Goal: Information Seeking & Learning: Learn about a topic

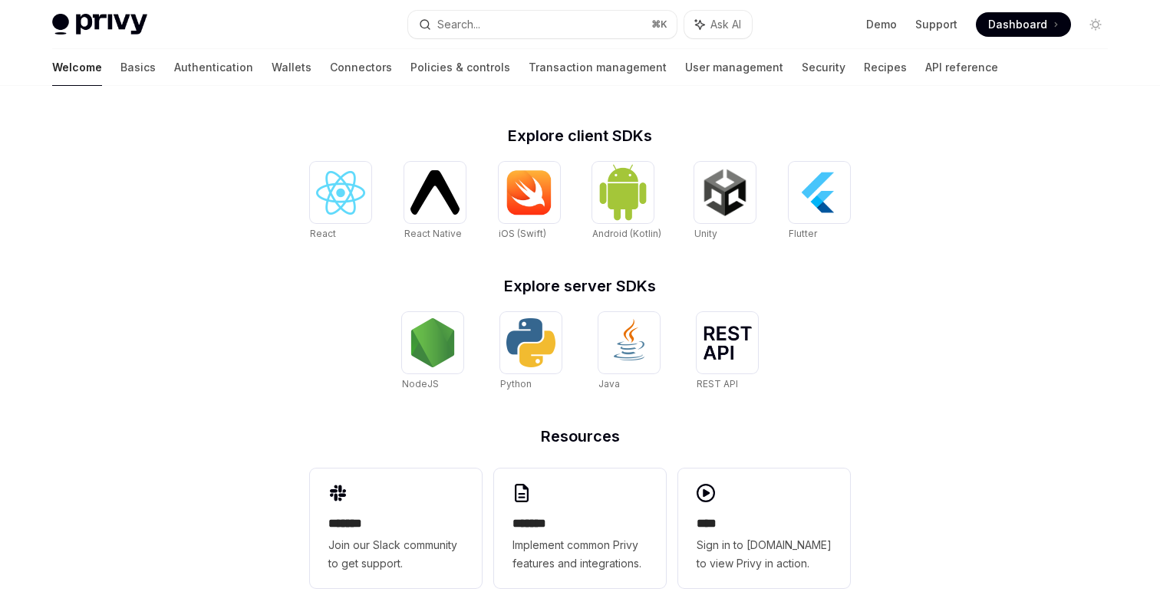
scroll to position [585, 0]
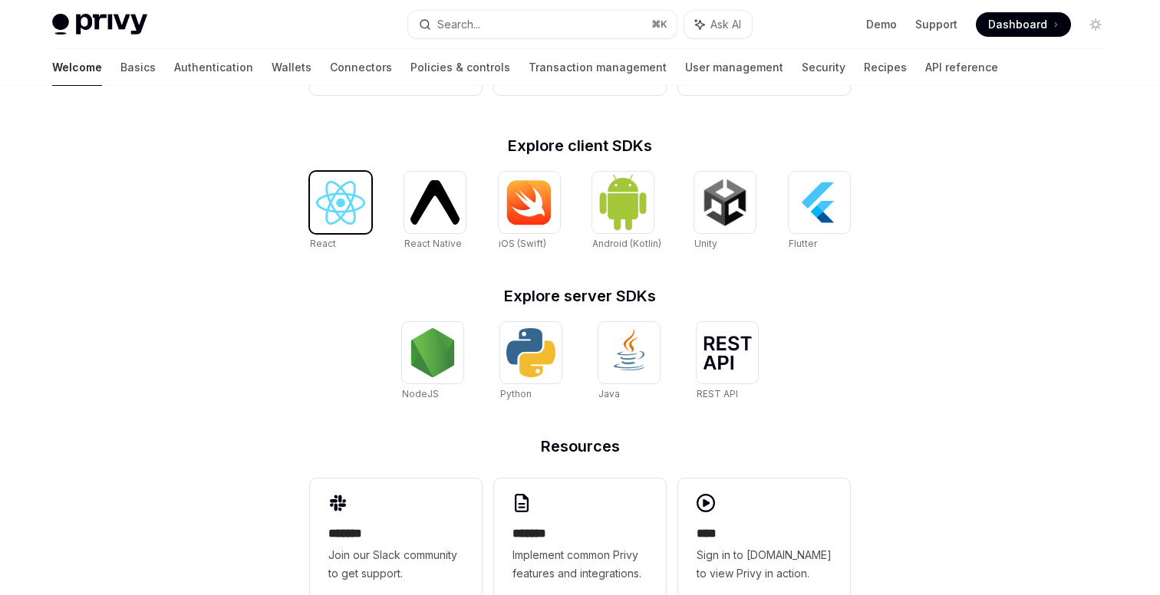
click at [355, 198] on img at bounding box center [340, 203] width 49 height 44
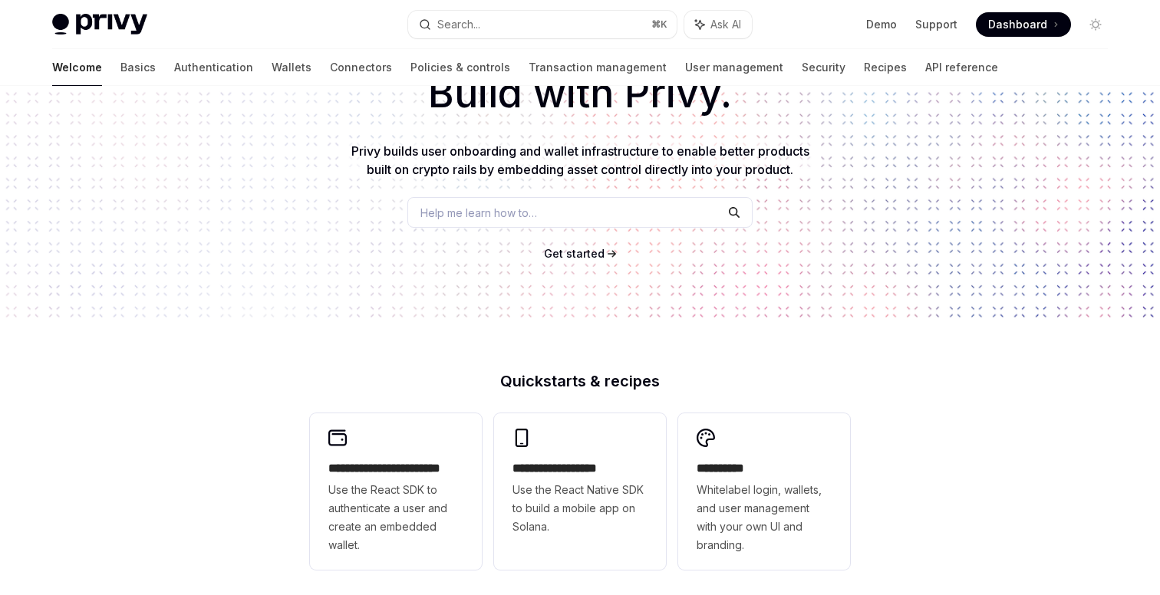
scroll to position [0, 0]
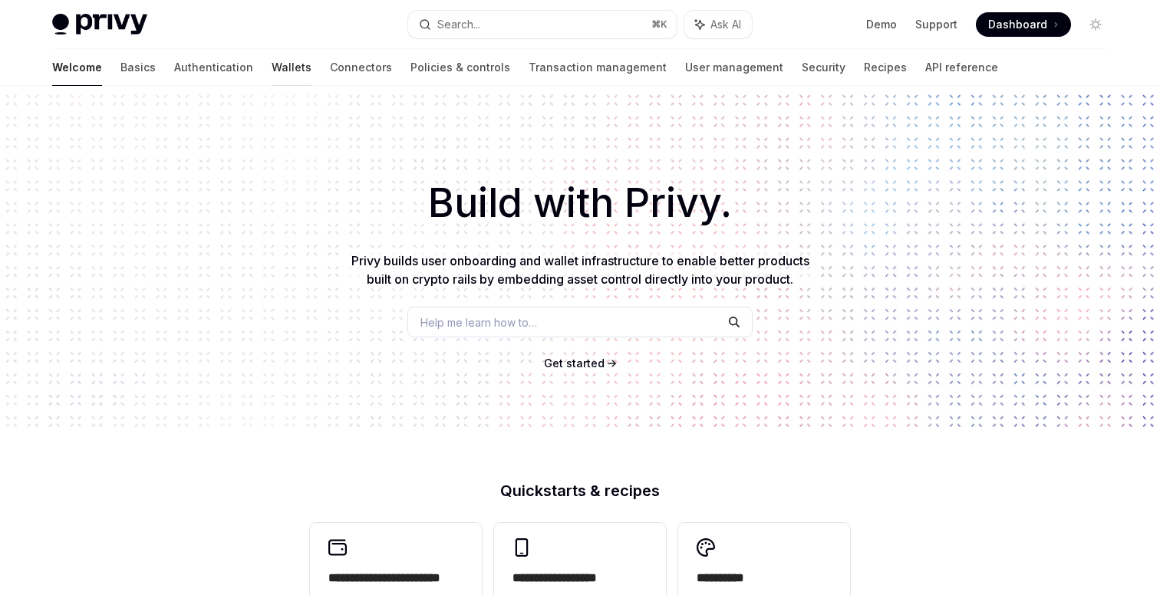
click at [272, 70] on link "Wallets" at bounding box center [292, 67] width 40 height 37
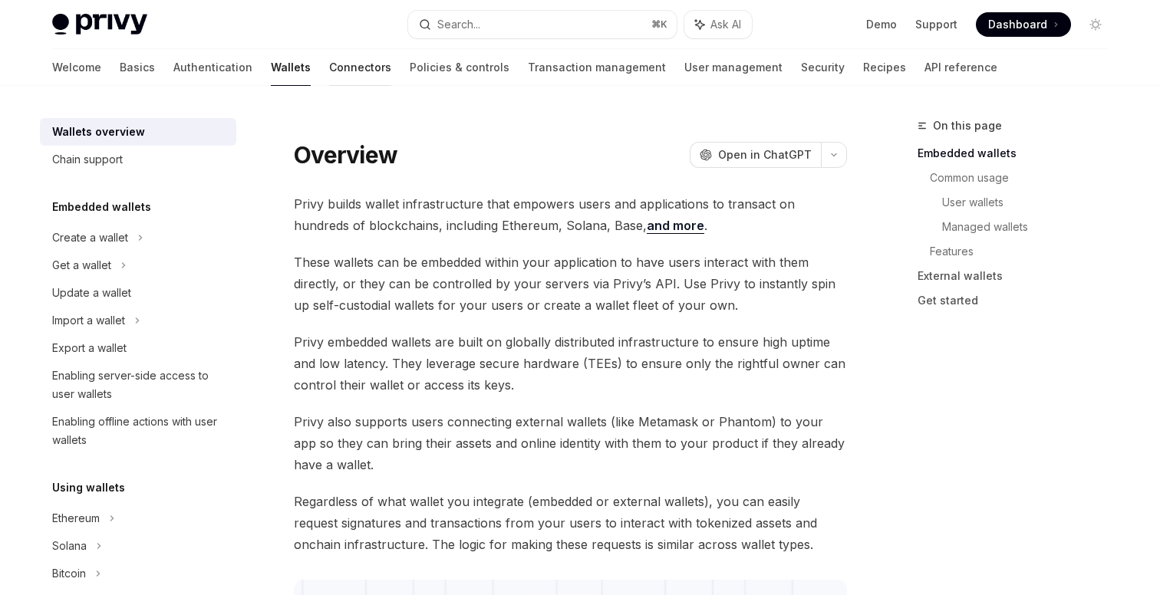
click at [329, 71] on link "Connectors" at bounding box center [360, 67] width 62 height 37
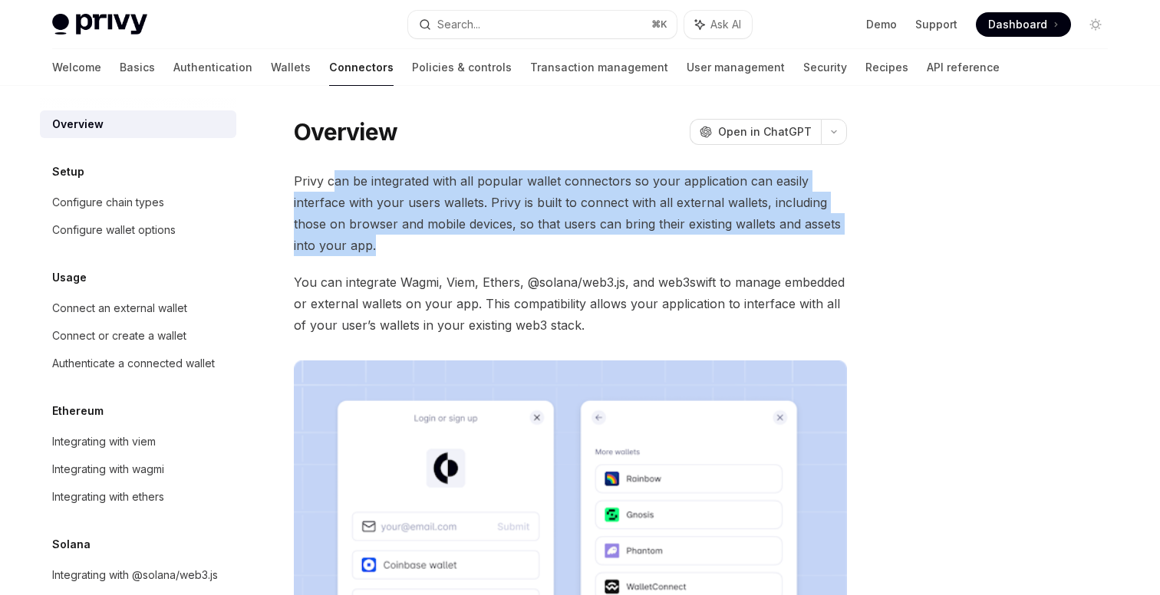
drag, startPoint x: 392, startPoint y: 242, endPoint x: 336, endPoint y: 182, distance: 82.0
click at [336, 182] on span "Privy can be integrated with all popular wallet connectors so your application …" at bounding box center [570, 213] width 553 height 86
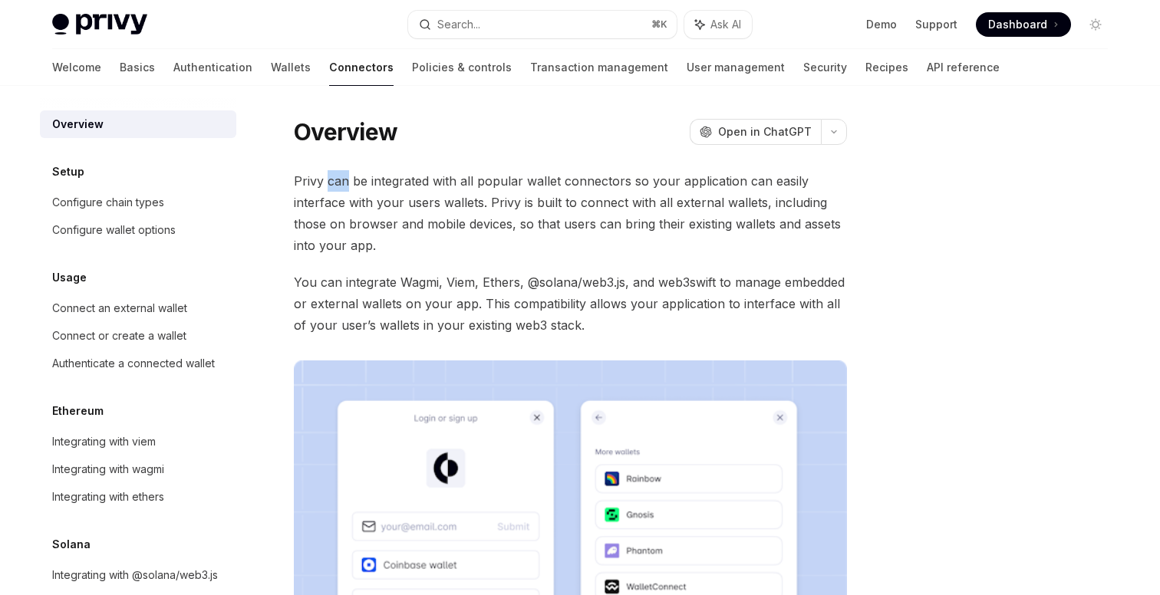
click at [336, 182] on span "Privy can be integrated with all popular wallet connectors so your application …" at bounding box center [570, 213] width 553 height 86
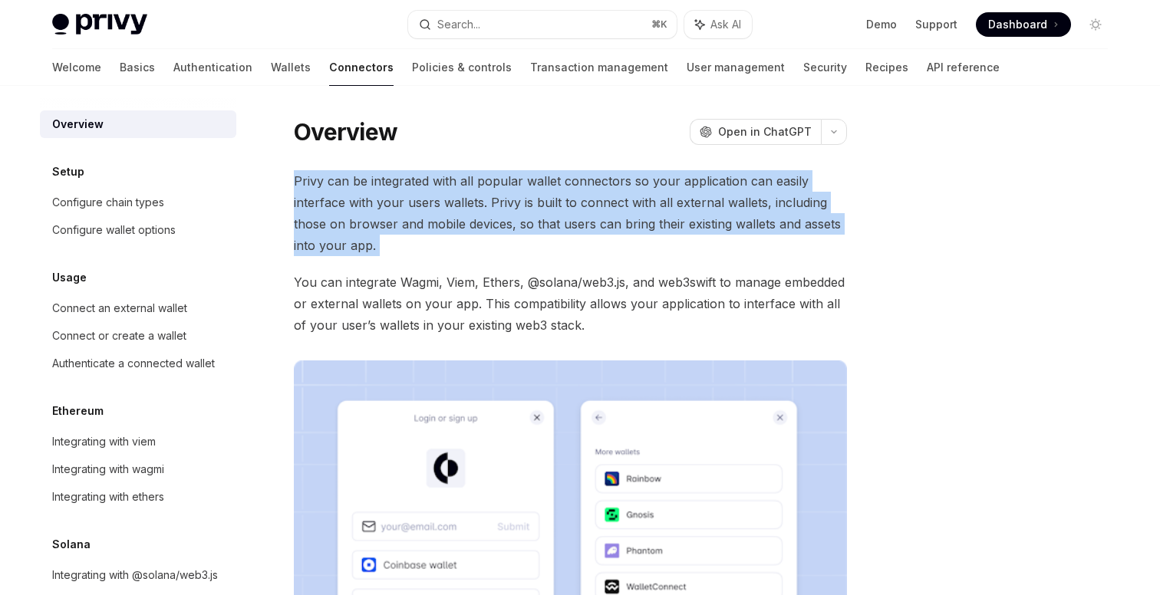
click at [336, 182] on span "Privy can be integrated with all popular wallet connectors so your application …" at bounding box center [570, 213] width 553 height 86
click at [364, 205] on span "Privy can be integrated with all popular wallet connectors so your application …" at bounding box center [570, 213] width 553 height 86
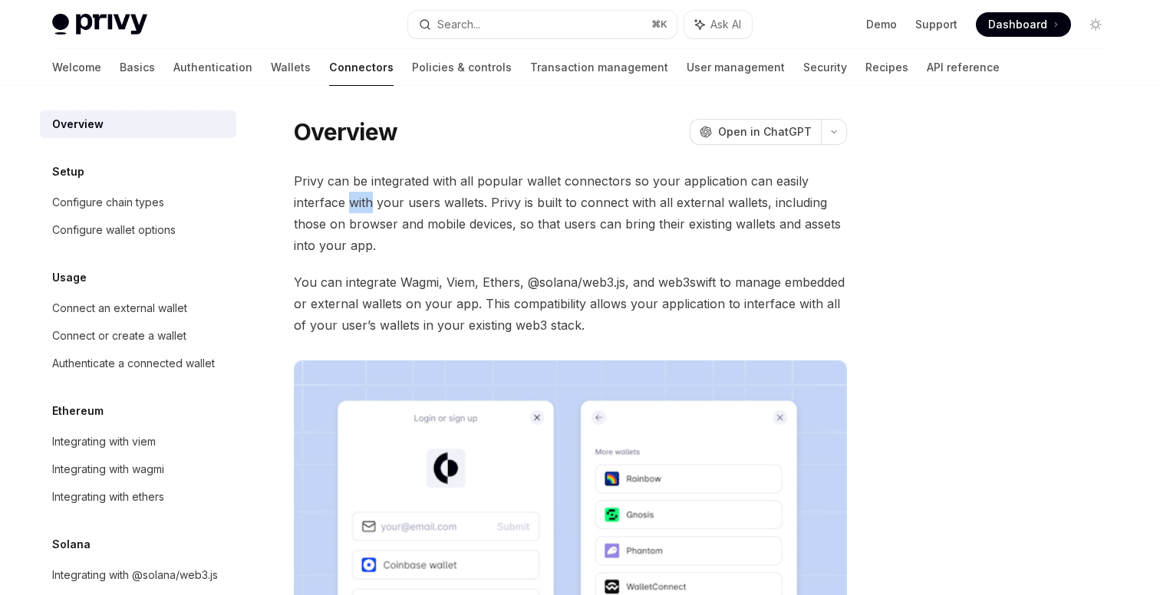
click at [364, 205] on span "Privy can be integrated with all popular wallet connectors so your application …" at bounding box center [570, 213] width 553 height 86
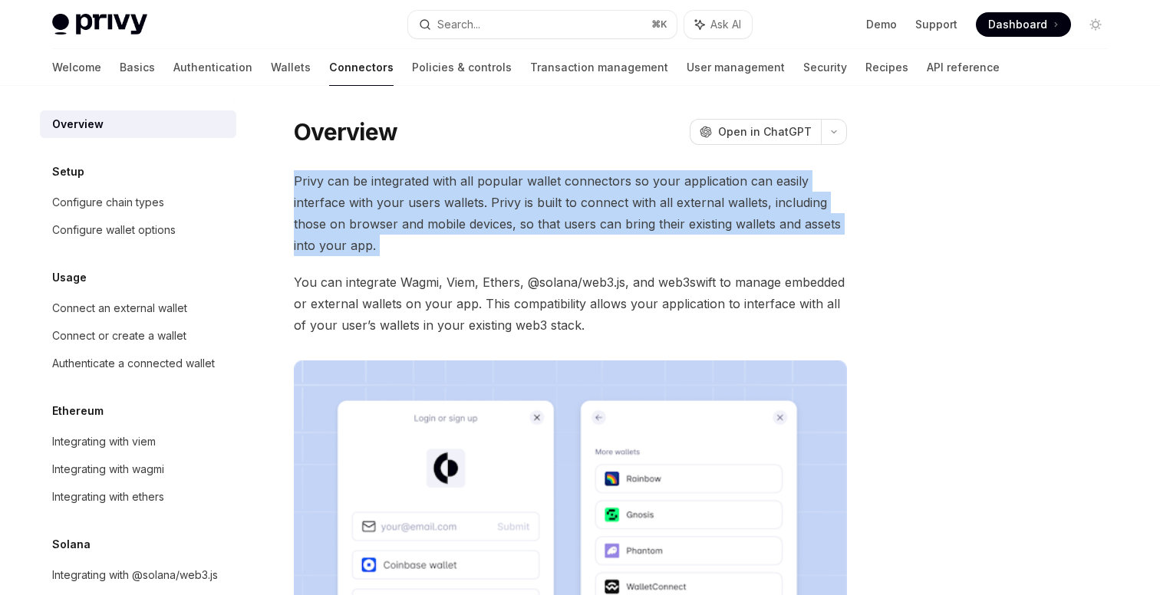
click at [364, 205] on span "Privy can be integrated with all popular wallet connectors so your application …" at bounding box center [570, 213] width 553 height 86
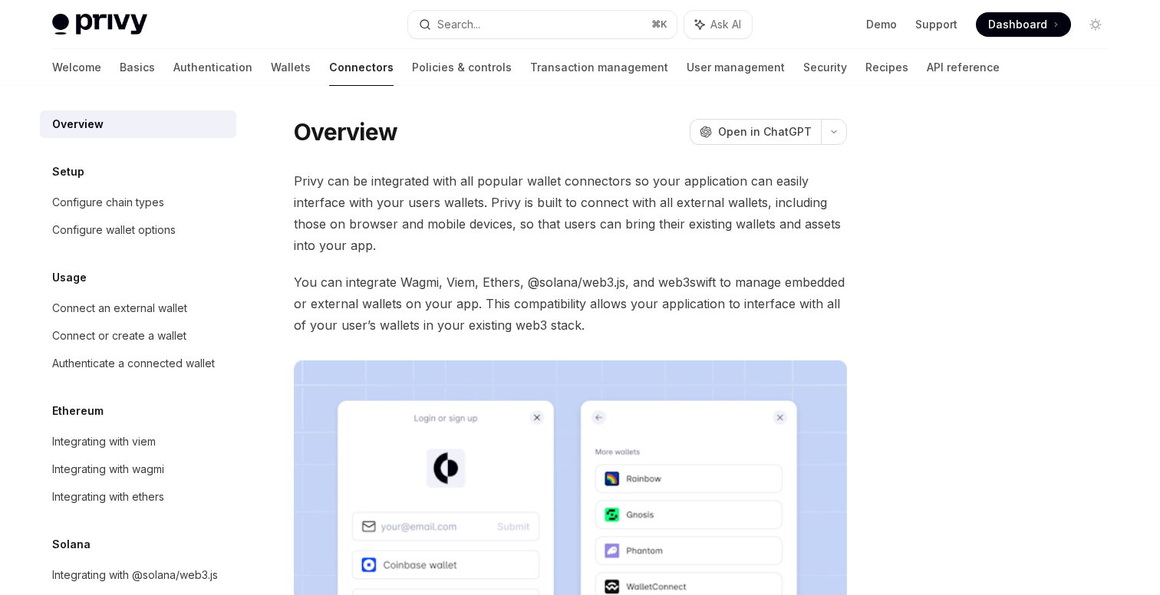
click at [364, 220] on span "Privy can be integrated with all popular wallet connectors so your application …" at bounding box center [570, 213] width 553 height 86
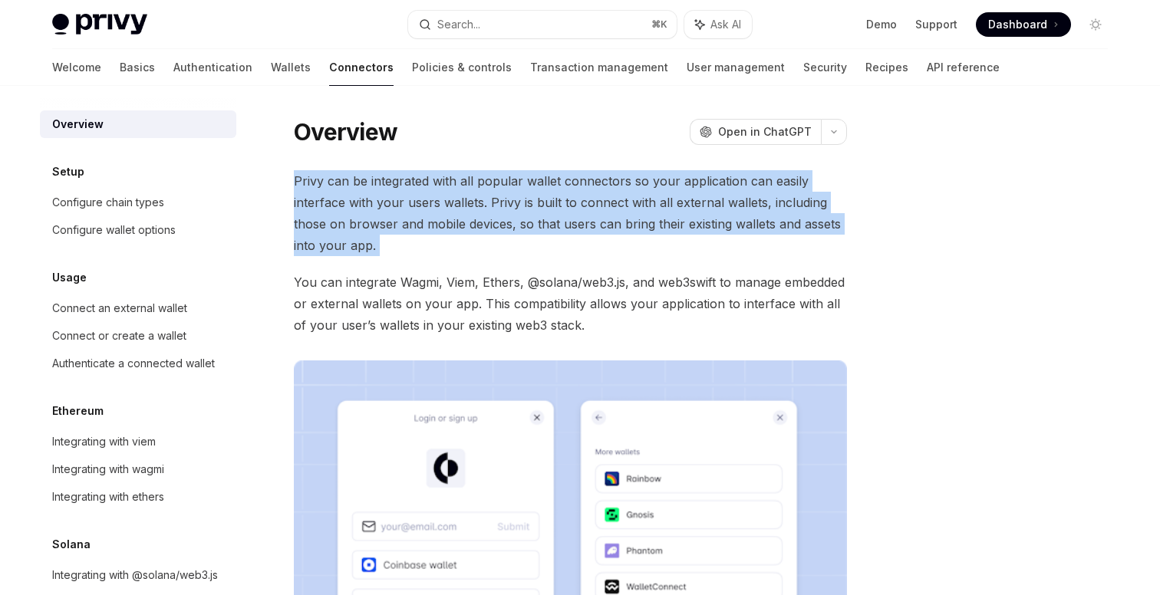
click at [364, 220] on span "Privy can be integrated with all popular wallet connectors so your application …" at bounding box center [570, 213] width 553 height 86
click at [412, 71] on link "Policies & controls" at bounding box center [462, 67] width 100 height 37
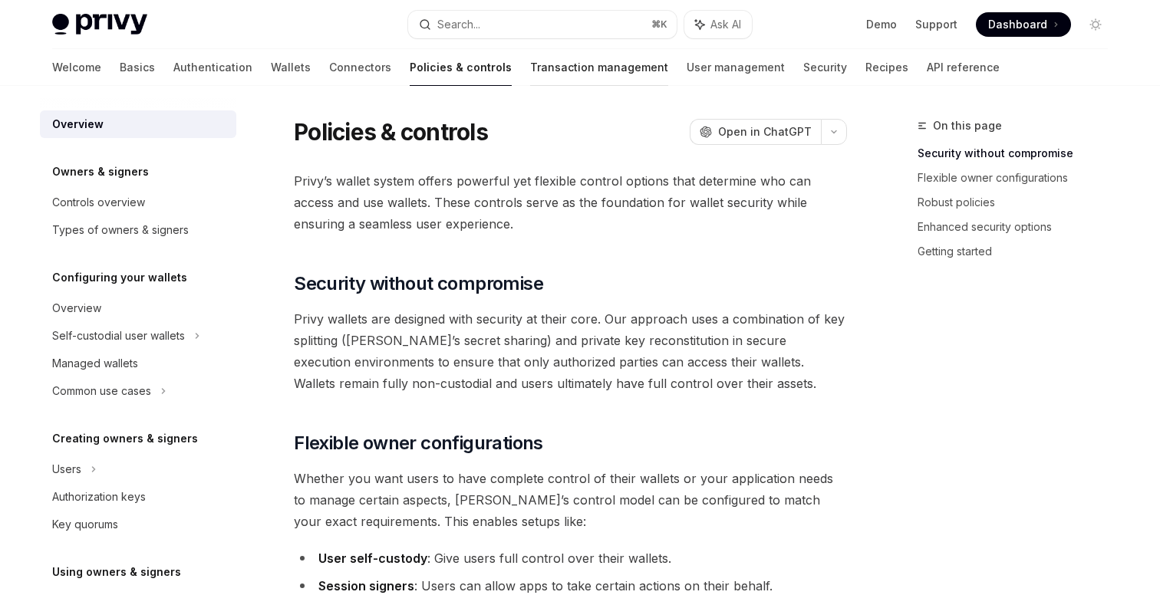
click at [530, 71] on link "Transaction management" at bounding box center [599, 67] width 138 height 37
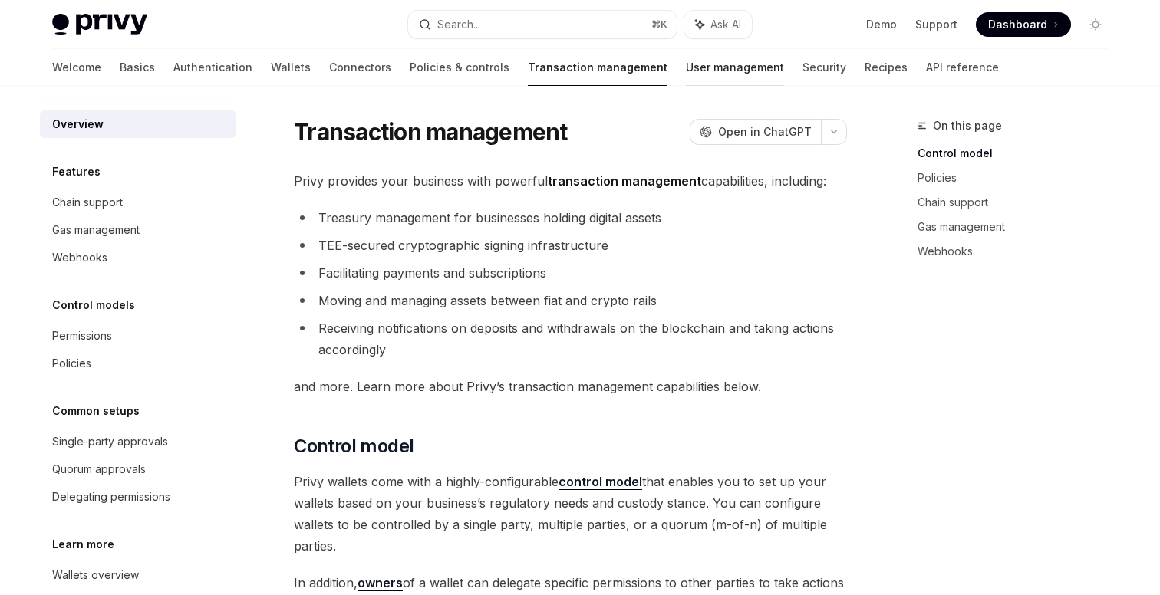
click at [686, 81] on link "User management" at bounding box center [735, 67] width 98 height 37
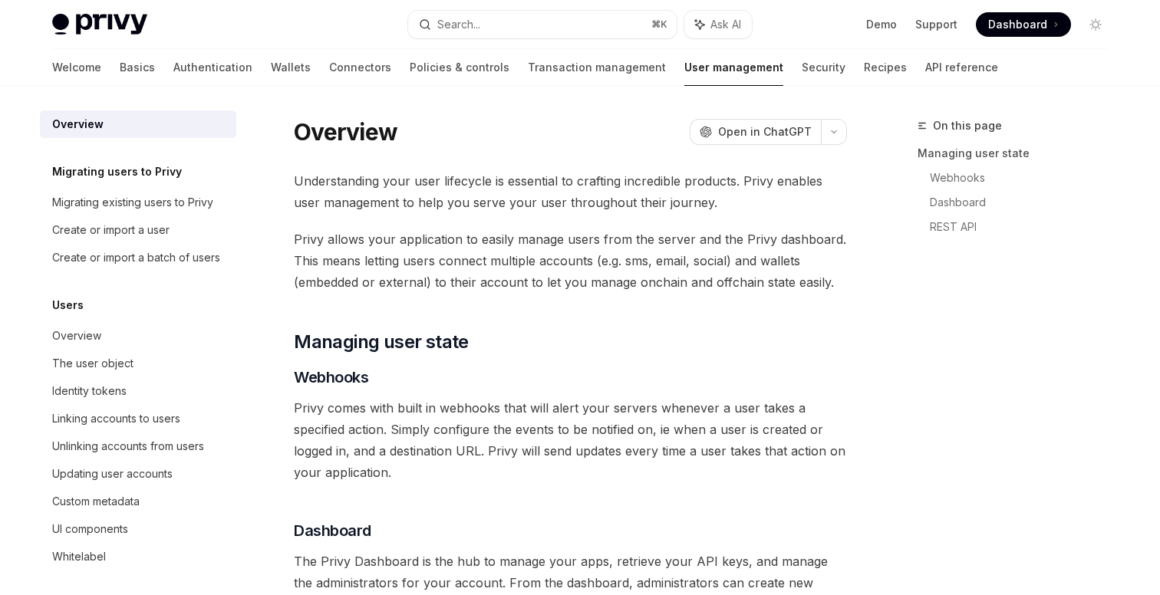
type textarea "*"
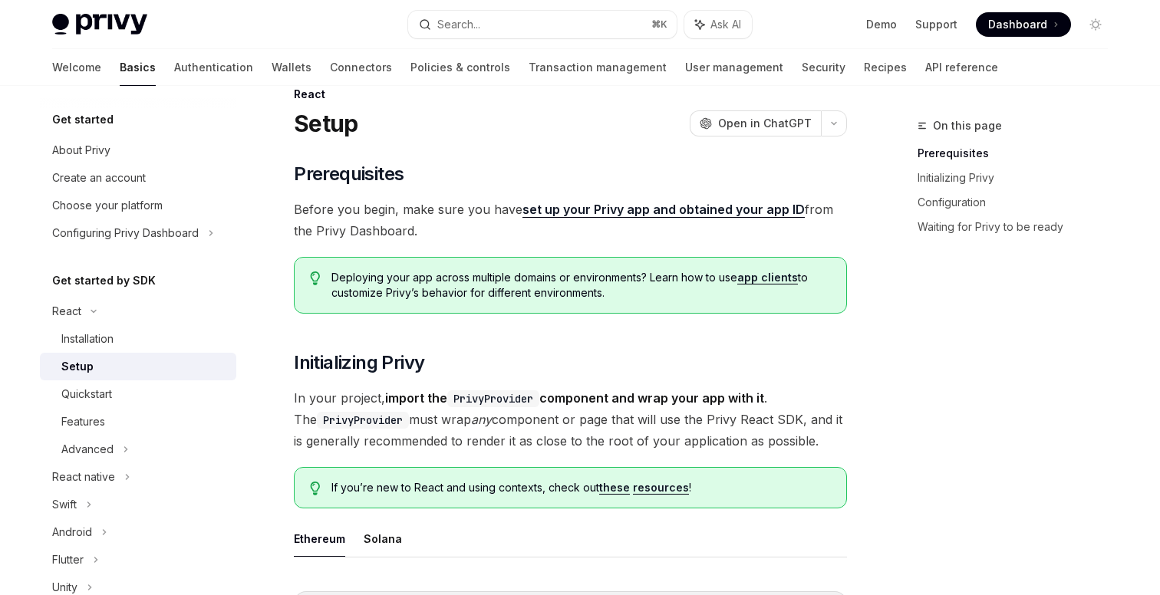
type textarea "*"
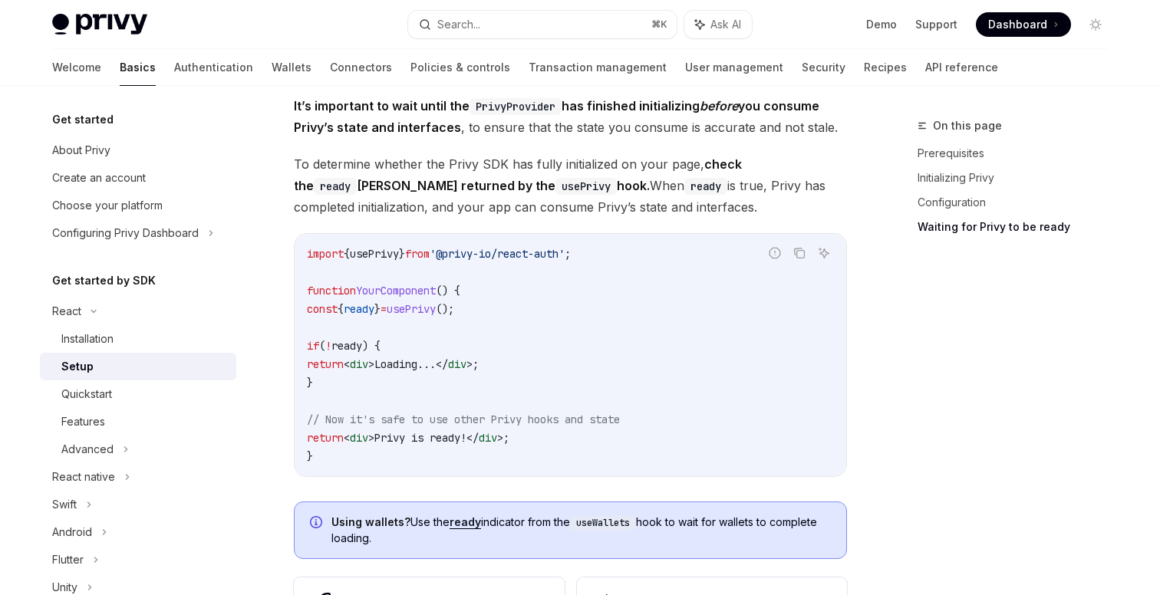
scroll to position [1196, 0]
